Goal: Contribute content: Add original content to the website for others to see

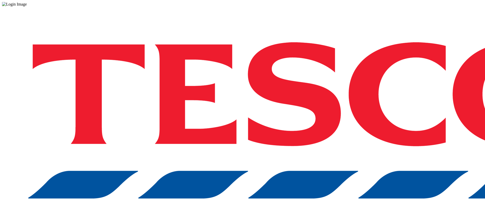
click at [355, 128] on div "Log in to the Spectra’s dashboard using [PERSON_NAME]’s credentials. If you don…" at bounding box center [242, 132] width 481 height 251
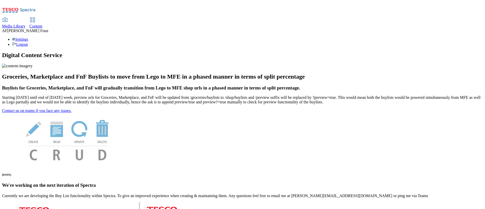
click at [42, 24] on span "Content" at bounding box center [36, 26] width 13 height 4
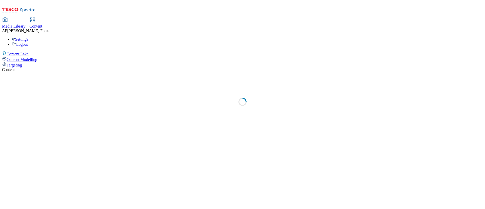
select select "ghs-uk"
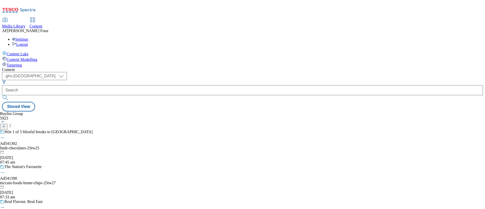
click at [8, 124] on button at bounding box center [4, 127] width 8 height 6
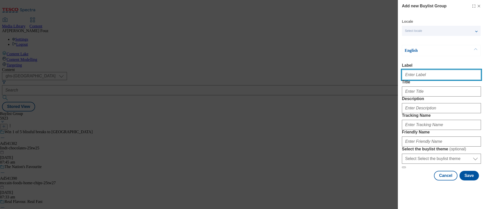
click at [425, 75] on input "Label" at bounding box center [441, 75] width 79 height 10
paste input "TUK010700"
type input "TUK010700"
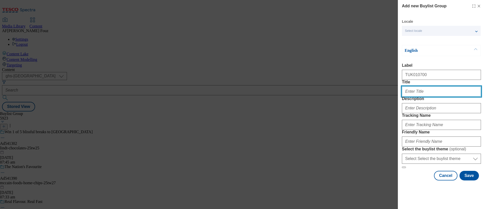
click at [424, 97] on input "Title" at bounding box center [441, 91] width 79 height 10
paste input "Win your Unique Summer Hangout"
type input "Win your Unique Summer Hangout"
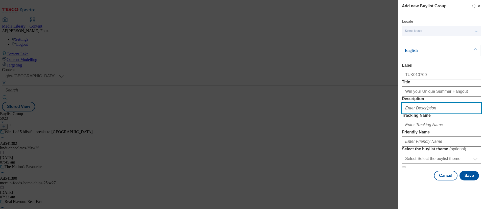
click at [421, 113] on input "Description" at bounding box center [441, 108] width 79 height 10
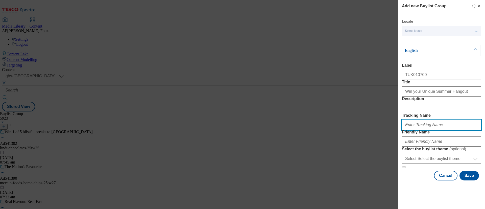
click at [439, 130] on input "Tracking Name" at bounding box center [441, 125] width 79 height 10
type input "B"
type input "britivic-j20-25tw25"
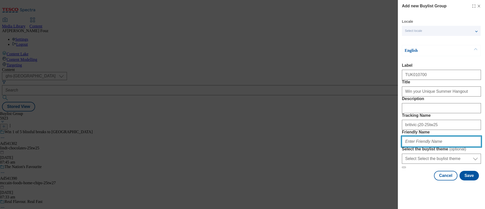
click at [426, 141] on input "Friendly Name" at bounding box center [441, 141] width 79 height 10
click at [444, 154] on form "Label TUK010700 Title Win your Unique Summer Hangout Description Tracking Name …" at bounding box center [441, 115] width 79 height 105
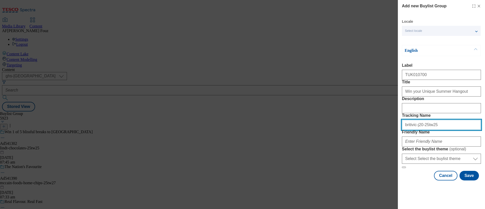
click at [424, 121] on input "britivic-j20-25tw25" at bounding box center [441, 125] width 79 height 10
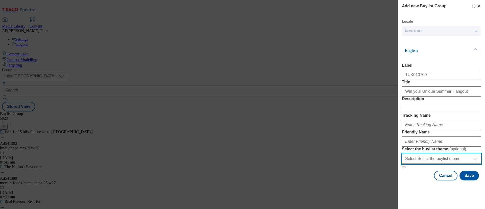
click at [426, 164] on select "Select Select the buylist theme default fandf" at bounding box center [441, 159] width 79 height 10
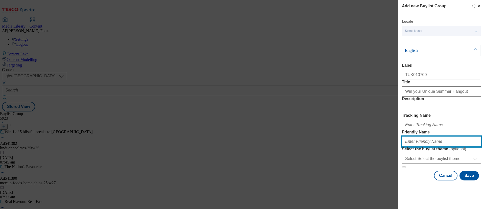
click at [429, 141] on input "Friendly Name" at bounding box center [441, 141] width 79 height 10
paste input "britivic-j20-25tw25"
type input "britivic-j20-25tw25"
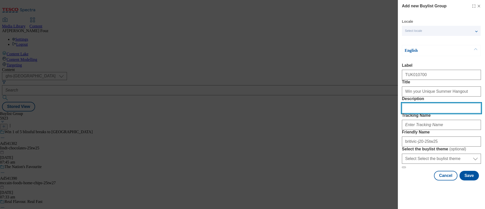
click at [427, 103] on input "Description" at bounding box center [441, 108] width 79 height 10
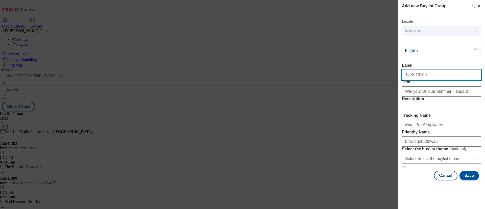
click at [414, 70] on input "TUK010700" at bounding box center [441, 75] width 79 height 10
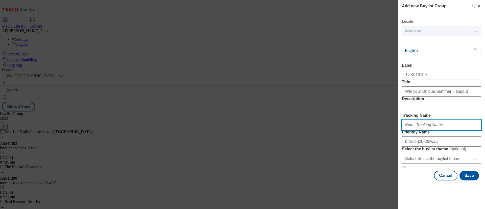
click at [419, 120] on input "Tracking Name" at bounding box center [441, 125] width 79 height 10
paste input "TUK010700"
type input "dh_TUK010700"
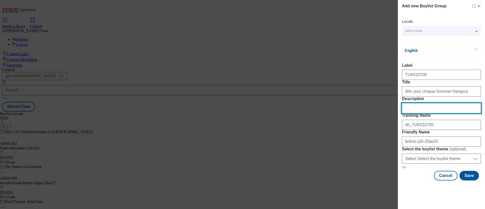
click at [426, 103] on input "Description" at bounding box center [441, 108] width 79 height 10
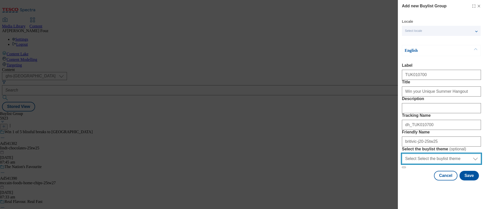
click at [436, 164] on select "Select Select the buylist theme default fandf" at bounding box center [441, 159] width 79 height 10
select select "default"
click at [402, 164] on select "Select Select the buylist theme default fandf" at bounding box center [441, 159] width 79 height 10
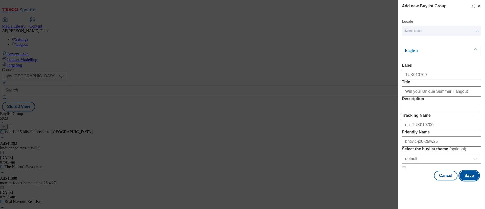
click at [469, 180] on button "Save" at bounding box center [469, 176] width 19 height 10
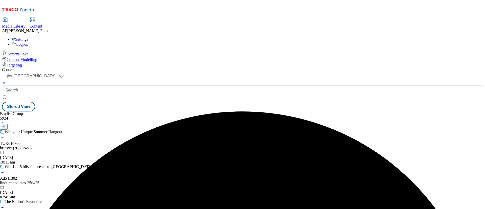
click at [93, 130] on div "Win your Unique Summer Hangout TUK010700 britivic-j20-25tw25 11 Aug 2025 10:11 …" at bounding box center [46, 147] width 93 height 35
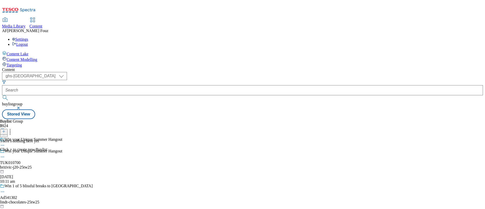
click at [6, 130] on icon at bounding box center [4, 132] width 4 height 4
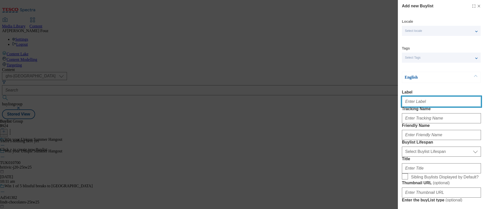
click at [419, 100] on input "Label" at bounding box center [441, 102] width 79 height 10
paste input "TUK010700"
type input "TUK010700"
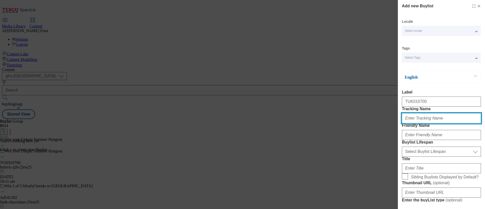
click at [415, 123] on input "Tracking Name" at bounding box center [441, 118] width 79 height 10
paste input "TUK010700"
type input "dh_TUK010700"
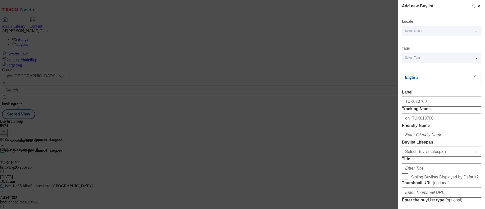
click at [476, 112] on div "Add new Buylist Locale Select locale English Welsh Tags Select Tags fnf marketp…" at bounding box center [441, 101] width 87 height 202
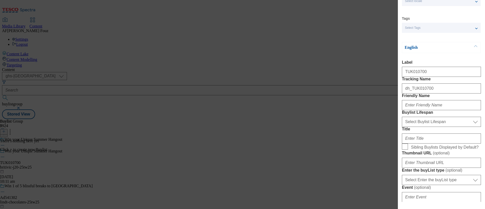
scroll to position [76, 0]
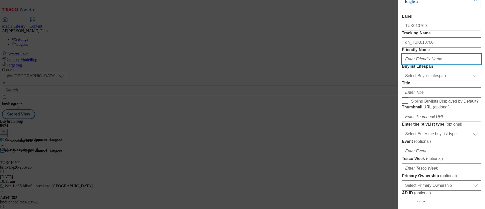
click at [432, 64] on input "Friendly Name" at bounding box center [441, 59] width 79 height 10
type input "j20-25tw25"
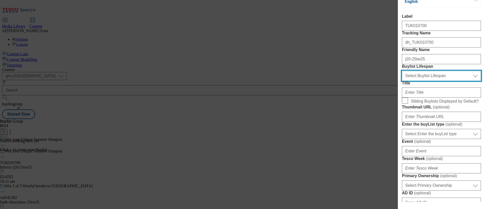
click at [432, 81] on select "Select Buylist Lifespan evergreen seasonal tactical" at bounding box center [441, 76] width 79 height 10
select select "tactical"
click at [402, 81] on select "Select Buylist Lifespan evergreen seasonal tactical" at bounding box center [441, 76] width 79 height 10
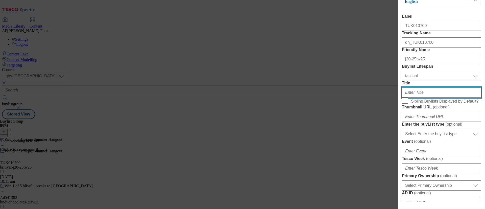
click at [421, 98] on input "Title" at bounding box center [441, 92] width 79 height 10
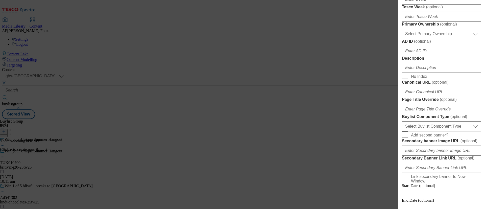
scroll to position [265, 0]
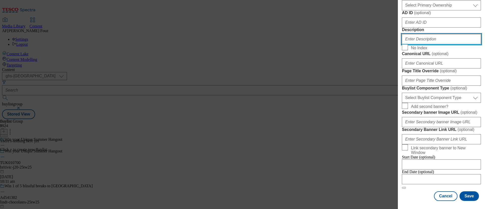
click at [417, 44] on input "Description" at bounding box center [441, 39] width 79 height 10
click at [478, 122] on div "Add new Buylist Locale Select locale English Welsh Tags Select Tags fnf marketp…" at bounding box center [441, 101] width 87 height 202
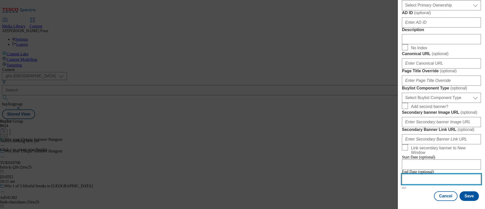
click at [421, 174] on input "Modal" at bounding box center [441, 179] width 79 height 10
select select "2025"
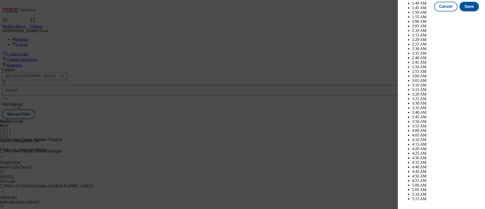
scroll to position [1135, 0]
select select "September"
drag, startPoint x: 429, startPoint y: 72, endPoint x: 429, endPoint y: 69, distance: 2.5
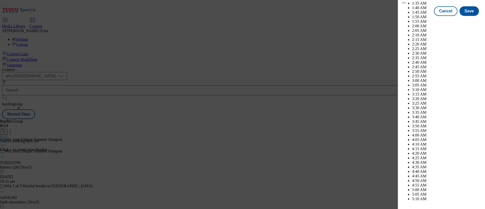
click at [419, 16] on div "Cancel Save" at bounding box center [441, 11] width 79 height 10
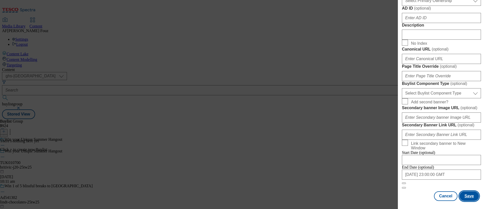
click at [465, 191] on button "Save" at bounding box center [469, 196] width 19 height 10
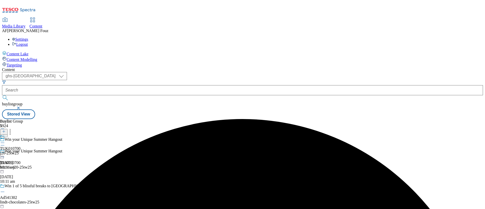
click at [20, 151] on div "j20-25tw25" at bounding box center [10, 153] width 20 height 5
click at [20, 162] on div "j20-25tw25" at bounding box center [10, 164] width 20 height 5
click at [6, 130] on icon at bounding box center [4, 132] width 4 height 4
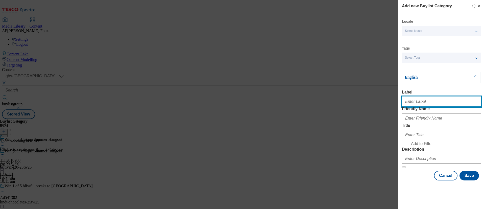
click at [410, 107] on input "Label" at bounding box center [441, 102] width 79 height 10
paste input "TUK010700"
type input "TUK010700"
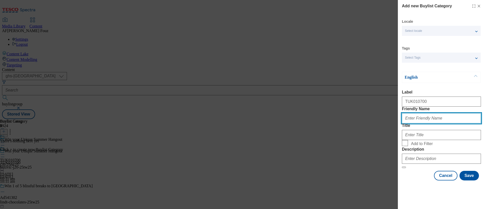
click at [412, 123] on input "Friendly Name" at bounding box center [441, 118] width 79 height 10
click at [412, 123] on input "drink" at bounding box center [441, 118] width 79 height 10
type input "drink"
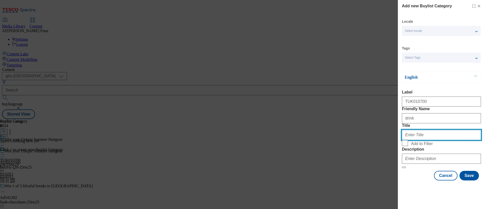
click at [430, 140] on input "Title" at bounding box center [441, 135] width 79 height 10
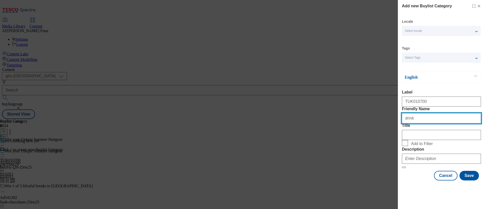
click at [410, 123] on input "drink" at bounding box center [441, 118] width 79 height 10
type input "summer"
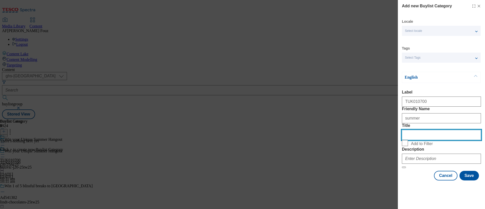
click at [413, 130] on input "Title" at bounding box center [441, 135] width 79 height 10
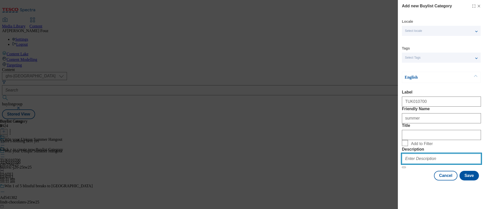
click at [426, 164] on input "Description" at bounding box center [441, 159] width 79 height 10
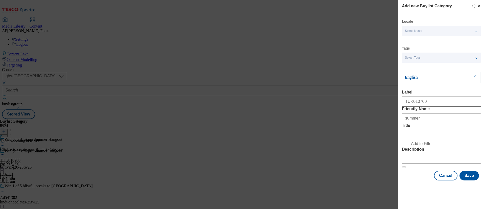
click at [465, 146] on span "Add to Filter" at bounding box center [445, 143] width 68 height 6
click at [408, 146] on input "Add to Filter" at bounding box center [405, 143] width 6 height 6
click at [404, 146] on input "Add to Filter" at bounding box center [405, 143] width 6 height 6
checkbox input "false"
click at [464, 180] on button "Save" at bounding box center [469, 176] width 19 height 10
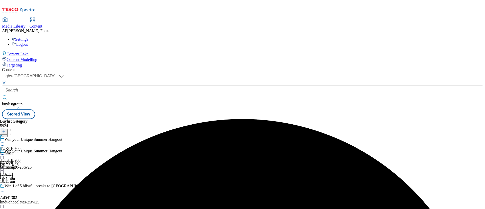
click at [20, 146] on div "TUK010700" at bounding box center [10, 148] width 20 height 5
click at [28, 146] on div "TUK010700 summer 11 Aug 2025 10:12 am" at bounding box center [14, 163] width 28 height 35
click at [6, 130] on icon at bounding box center [4, 132] width 4 height 4
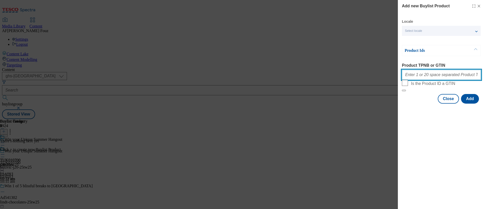
click at [424, 78] on input "Product TPNB or GTIN" at bounding box center [441, 75] width 79 height 10
paste input "56692632"
type input "56692632"
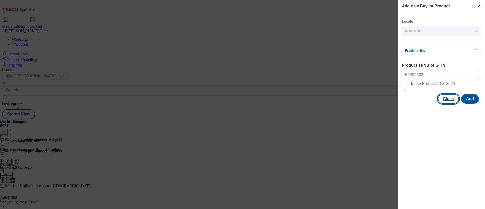
click at [418, 112] on div "Modal" at bounding box center [441, 108] width 87 height 7
click at [473, 104] on button "Add" at bounding box center [470, 99] width 18 height 10
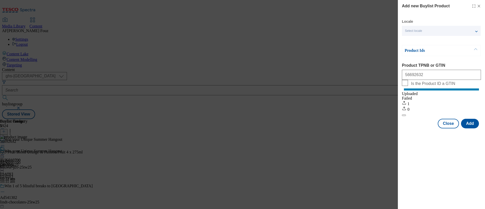
click at [479, 5] on icon "Modal" at bounding box center [479, 6] width 4 height 4
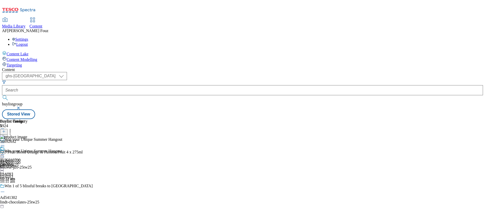
click at [2, 154] on circle at bounding box center [1, 154] width 1 height 1
click at [28, 187] on span "Preview" at bounding box center [22, 189] width 12 height 4
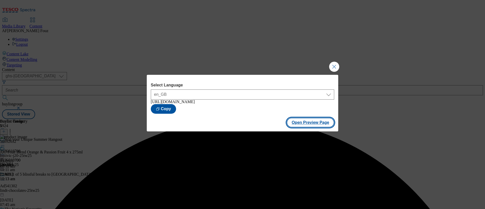
click at [317, 124] on button "Open Preview Page" at bounding box center [311, 123] width 48 height 10
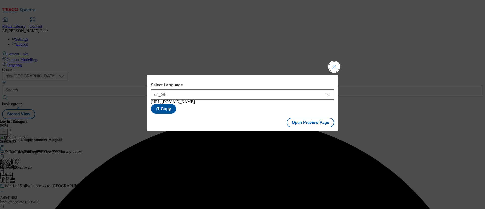
click at [330, 66] on button "Close Modal" at bounding box center [334, 67] width 10 height 10
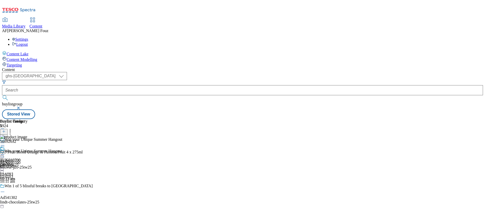
click at [5, 152] on icon at bounding box center [2, 154] width 5 height 5
click at [27, 204] on span "Publish" at bounding box center [21, 206] width 11 height 4
